Goal: Task Accomplishment & Management: Manage account settings

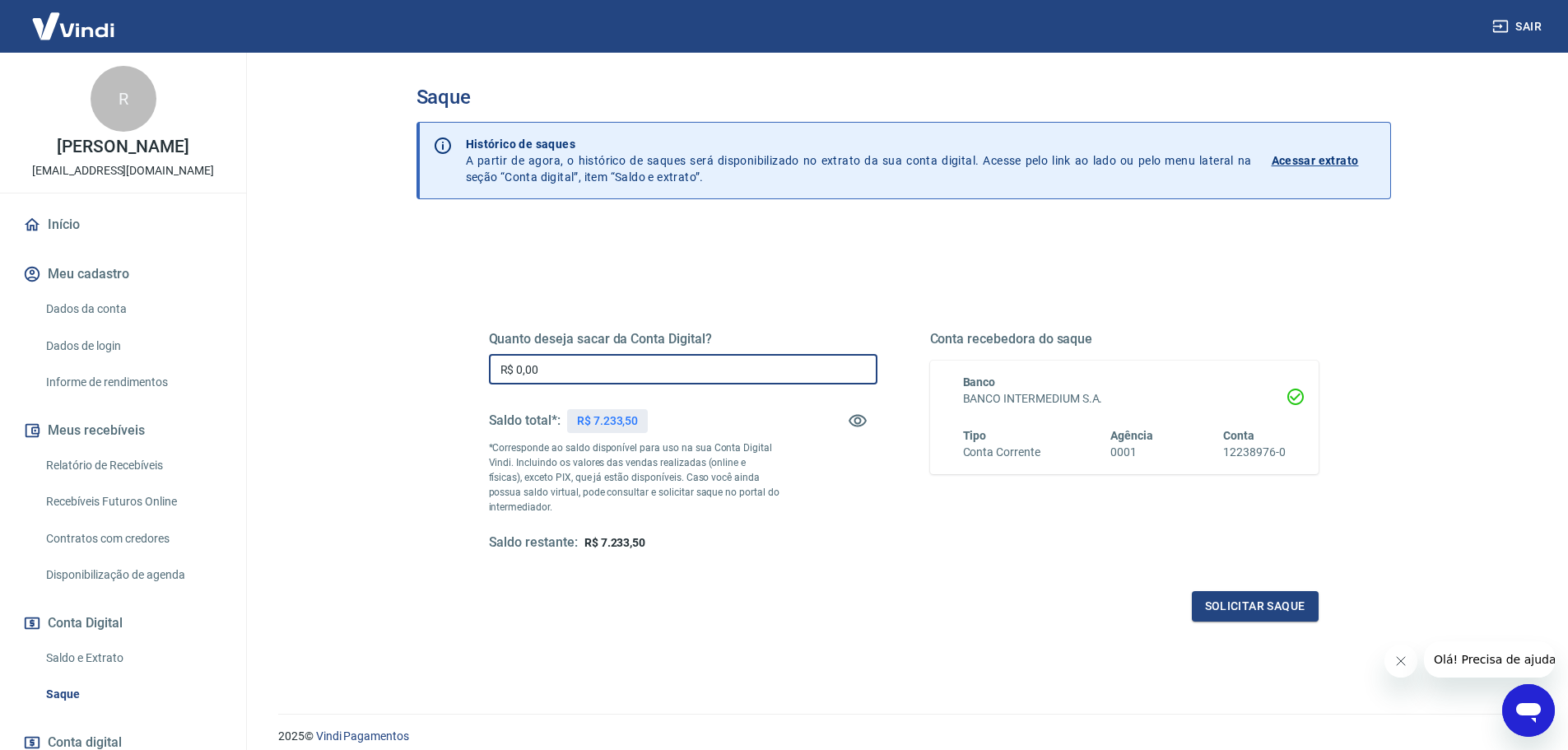
click at [585, 369] on input "R$ 0,00" at bounding box center [683, 369] width 389 height 31
type input "R$ 7.233,50"
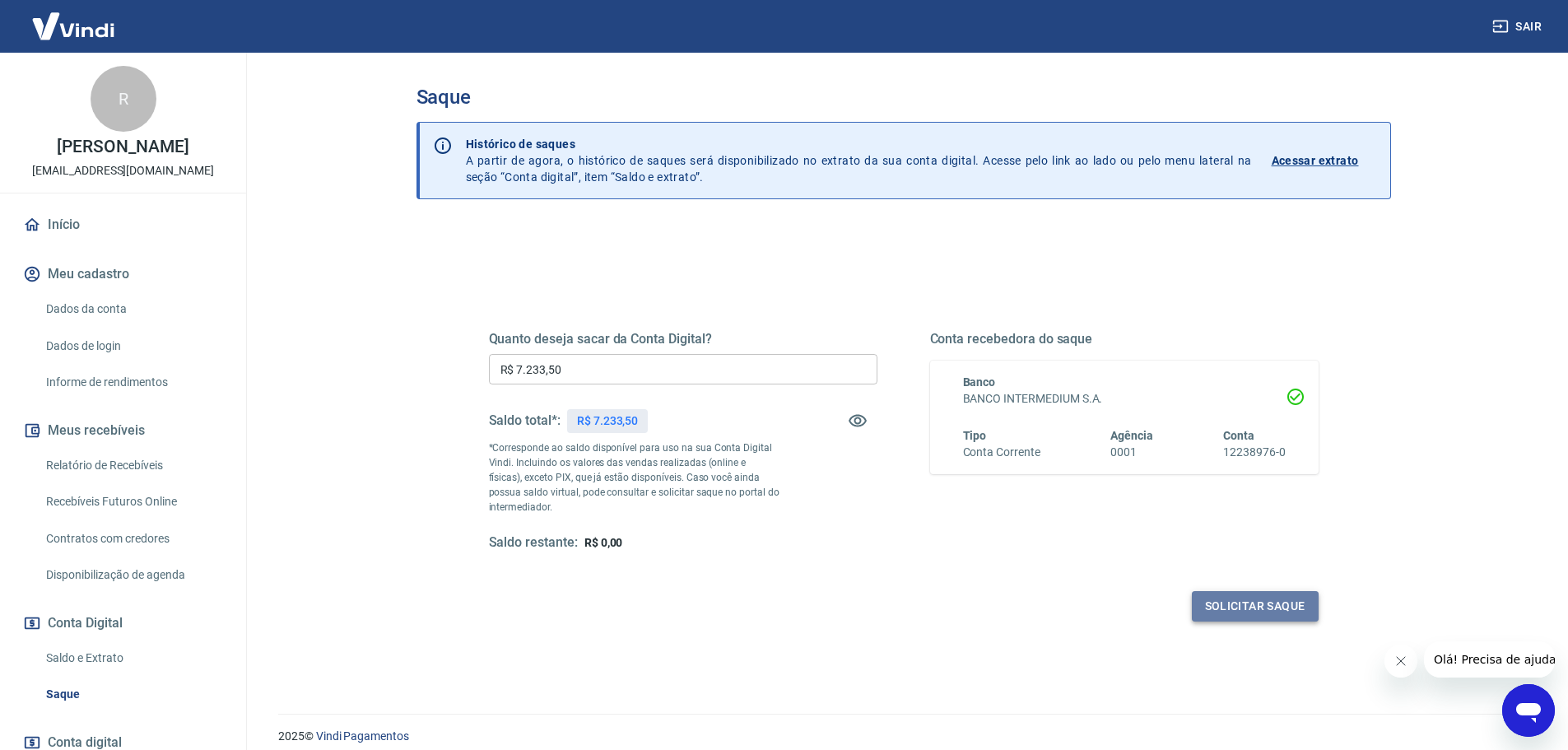
click at [1238, 611] on button "Solicitar saque" at bounding box center [1255, 607] width 127 height 31
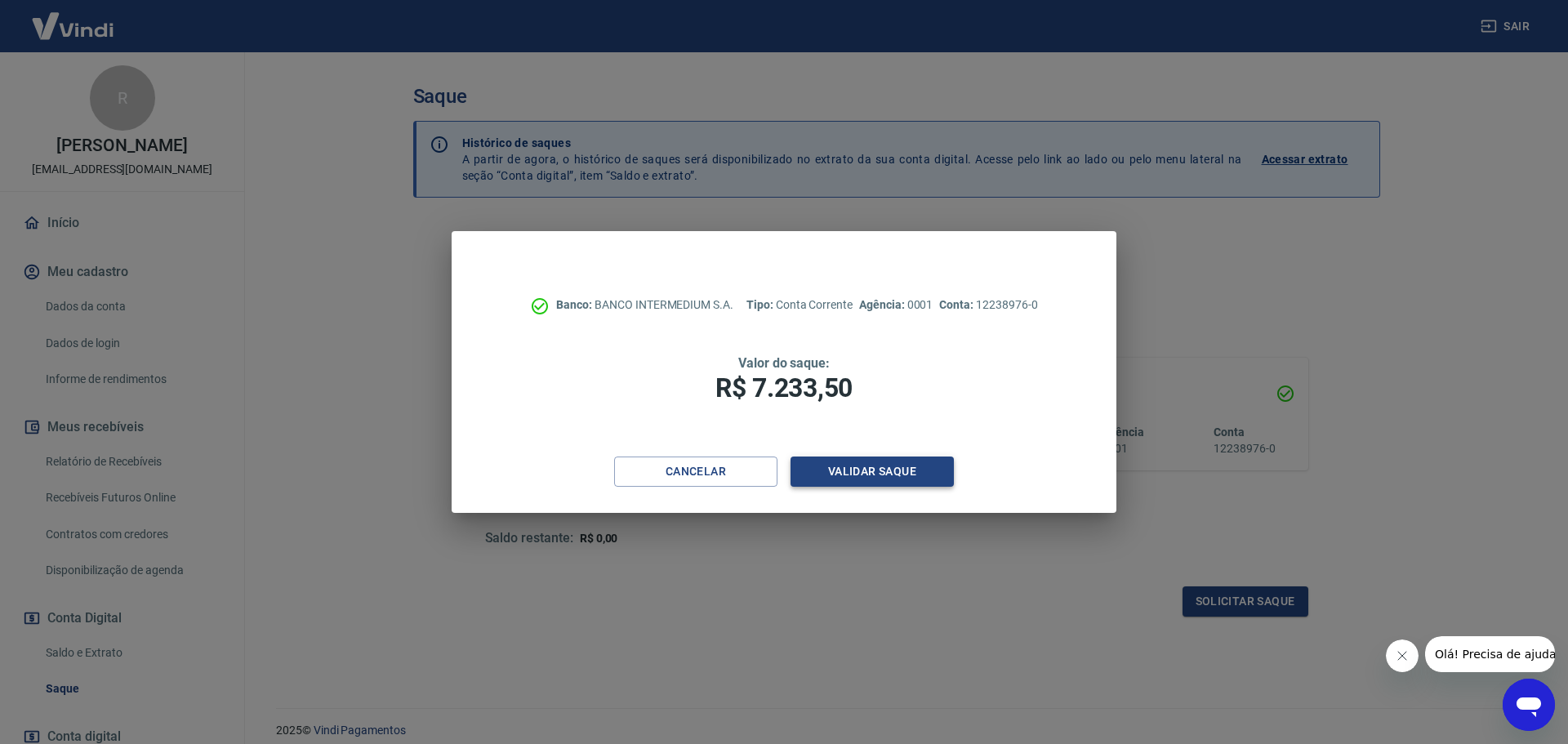
click at [855, 467] on button "Validar saque" at bounding box center [871, 472] width 163 height 30
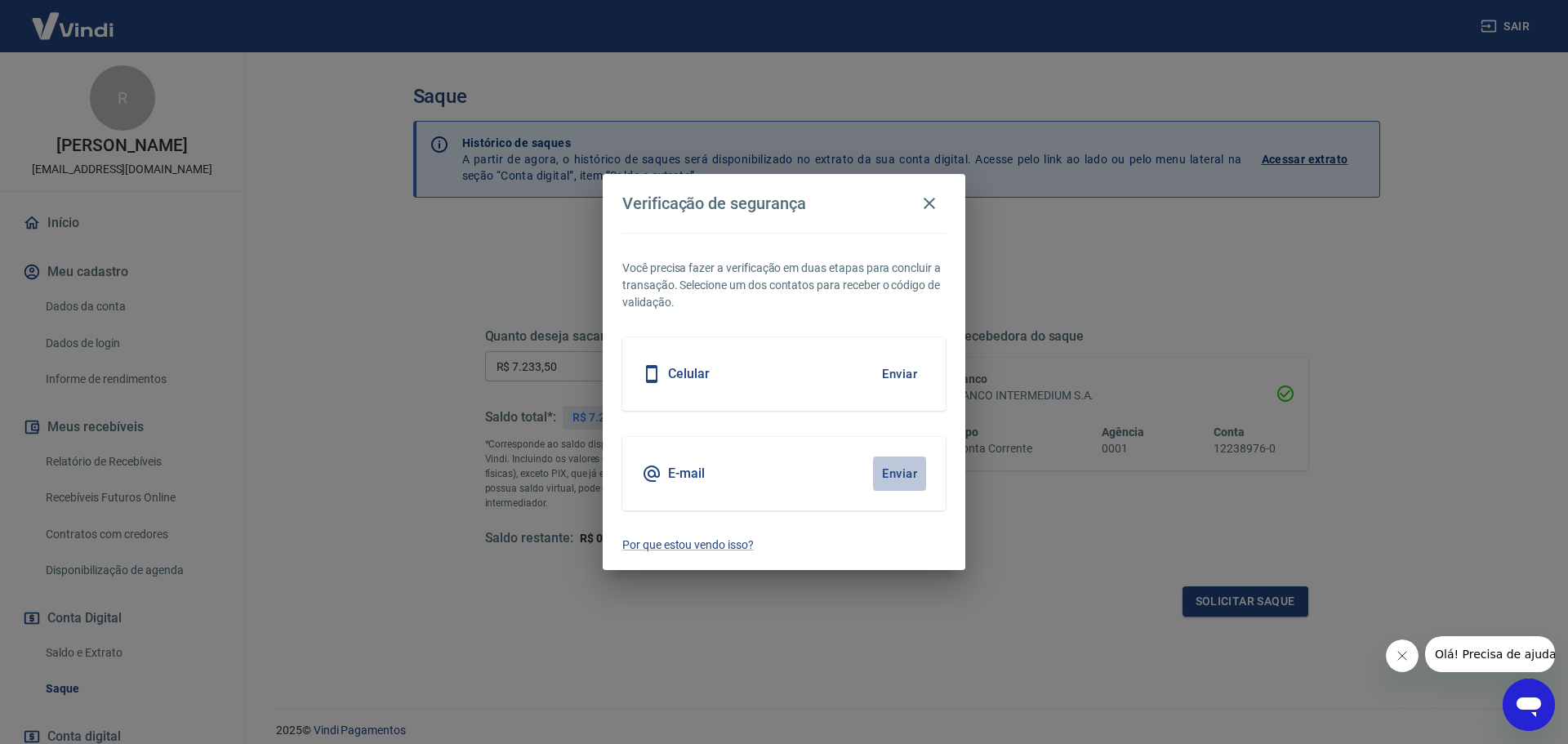
click at [903, 471] on button "Enviar" at bounding box center [899, 474] width 53 height 35
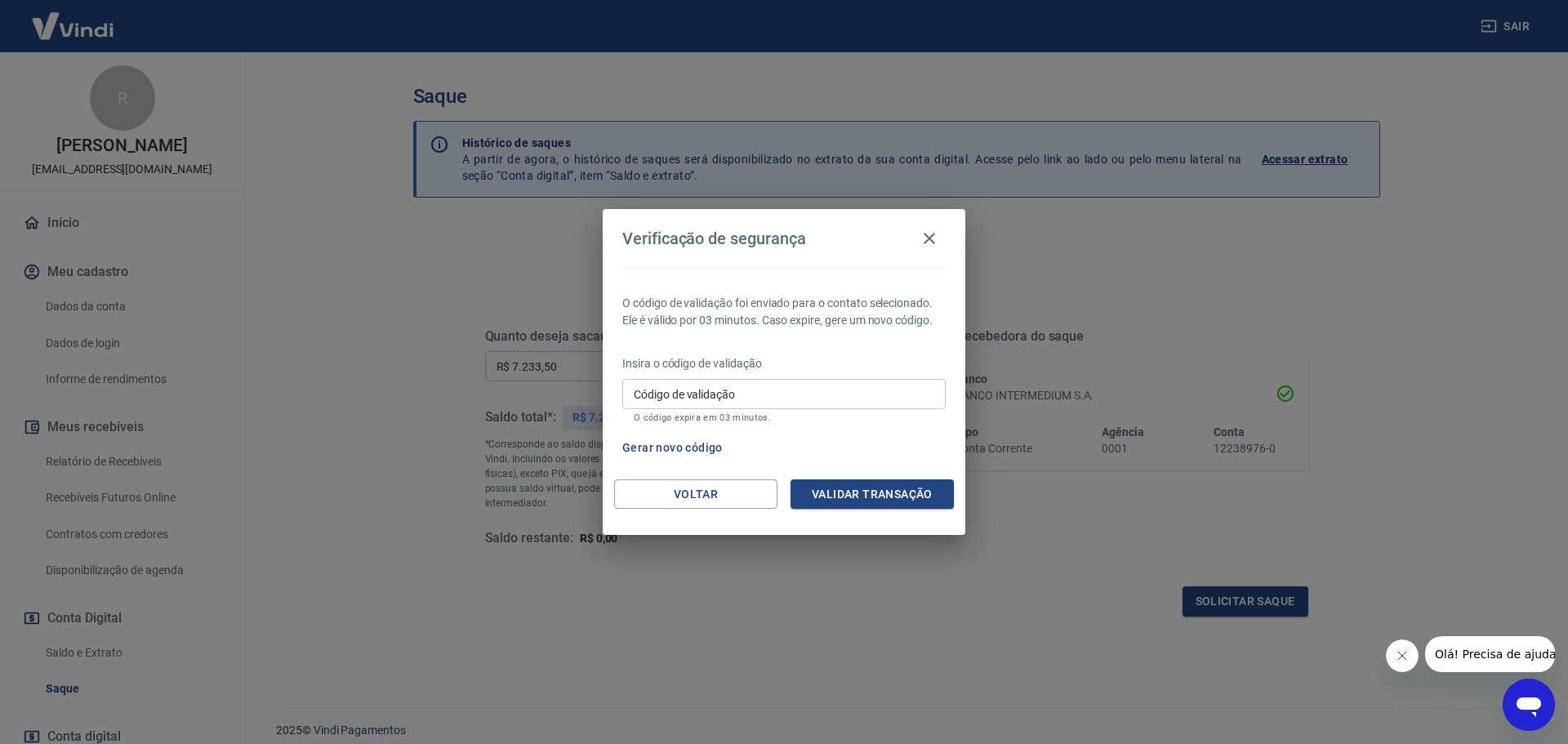
click at [742, 400] on input "Código de validação" at bounding box center [784, 394] width 323 height 30
type input "703673"
click at [845, 495] on button "Validar transação" at bounding box center [871, 495] width 163 height 30
